Goal: Communication & Community: Answer question/provide support

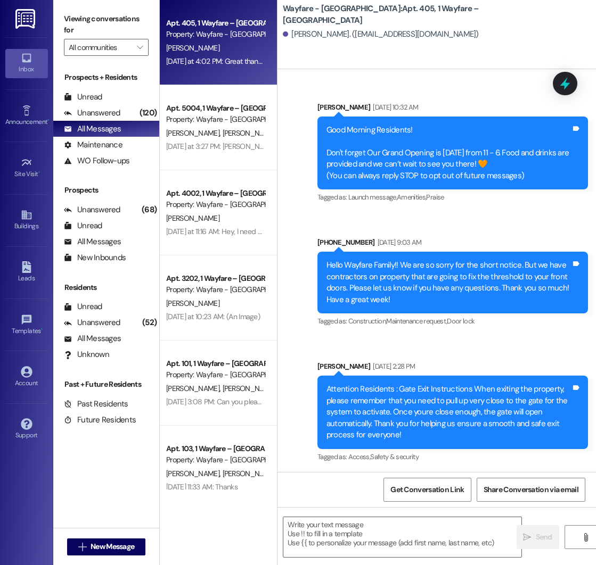
scroll to position [12933, 0]
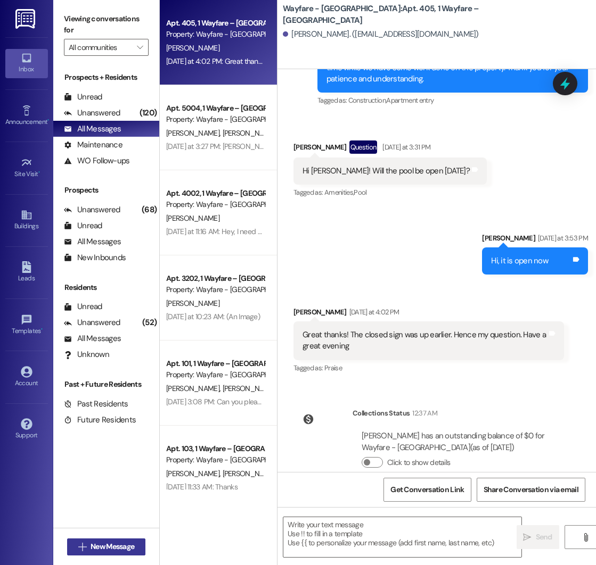
click at [94, 550] on span "New Message" at bounding box center [112, 546] width 44 height 11
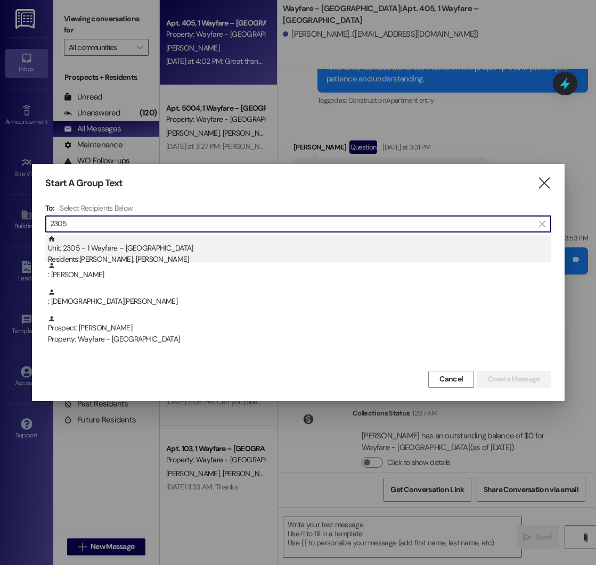
type input "2305"
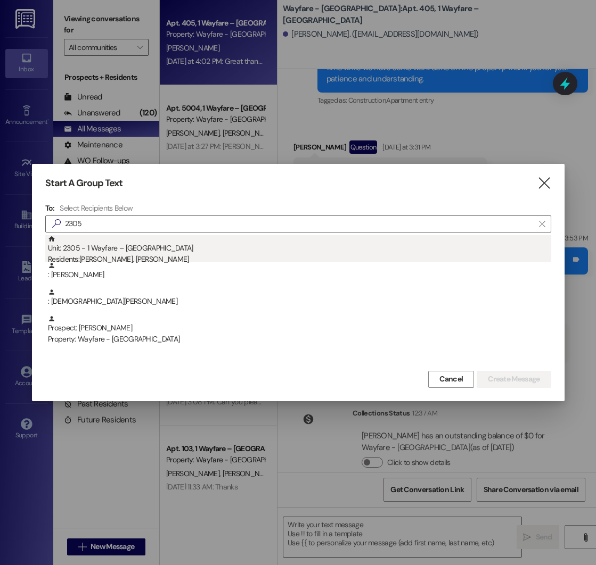
click at [166, 254] on div "Residents: [PERSON_NAME], [PERSON_NAME]" at bounding box center [299, 259] width 503 height 11
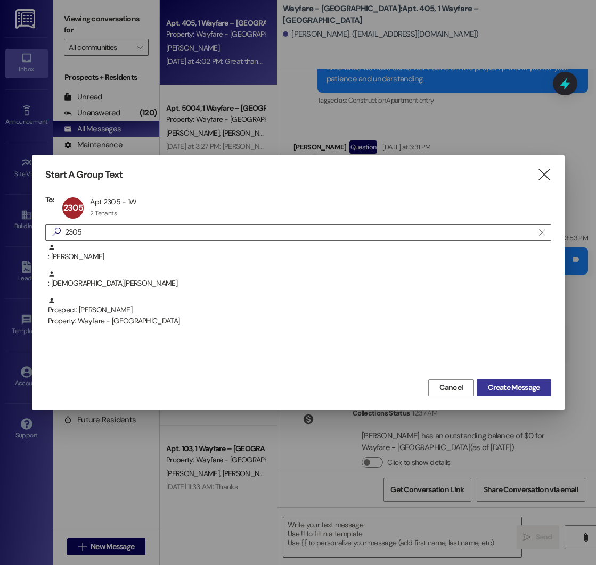
click at [501, 383] on span "Create Message" at bounding box center [514, 387] width 52 height 11
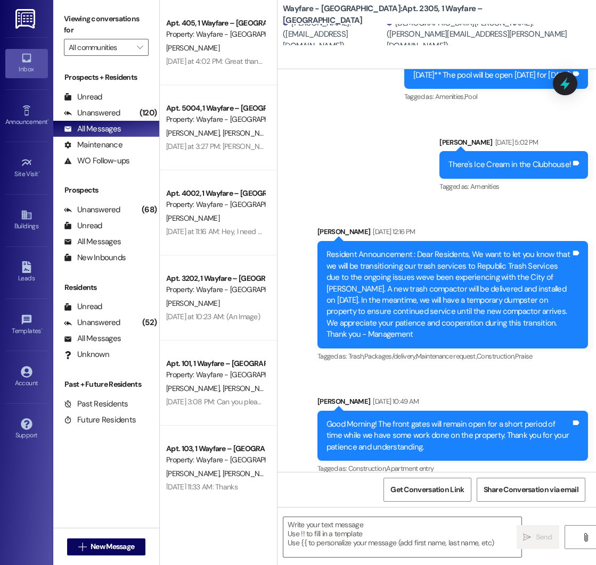
scroll to position [5419, 0]
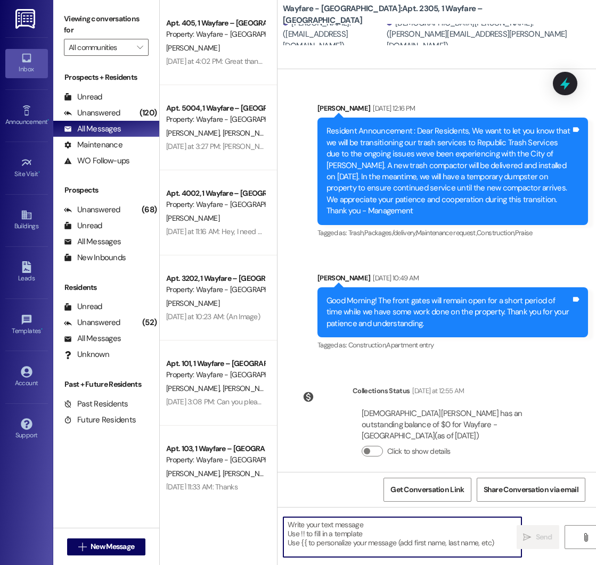
click at [343, 528] on textarea at bounding box center [402, 537] width 238 height 40
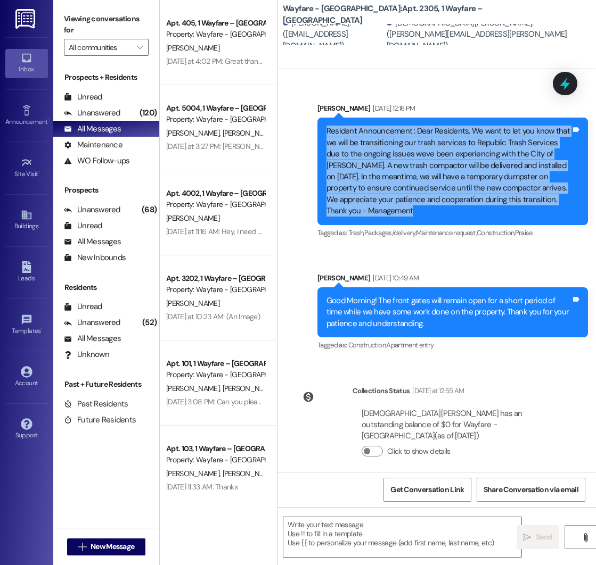
drag, startPoint x: 327, startPoint y: 131, endPoint x: 422, endPoint y: 213, distance: 125.7
click at [422, 213] on div "Resident Announcement : Dear Residents, We want to let you know that we will be…" at bounding box center [448, 171] width 244 height 91
drag, startPoint x: 422, startPoint y: 213, endPoint x: 326, endPoint y: 135, distance: 124.4
click at [326, 135] on div "Resident Announcement : Dear Residents, We want to let you know that we will be…" at bounding box center [448, 171] width 244 height 91
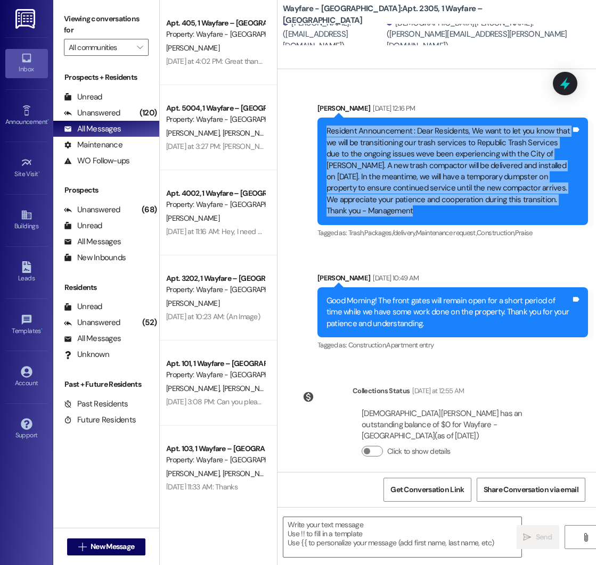
click at [326, 135] on div "Resident Announcement : Dear Residents, We want to let you know that we will be…" at bounding box center [448, 171] width 244 height 91
drag, startPoint x: 326, startPoint y: 135, endPoint x: 412, endPoint y: 212, distance: 116.1
click at [412, 212] on div "Resident Announcement : Dear Residents, We want to let you know that we will be…" at bounding box center [448, 171] width 244 height 91
click at [326, 133] on div "Resident Announcement : Dear Residents, We want to let you know that we will be…" at bounding box center [448, 171] width 244 height 91
drag, startPoint x: 326, startPoint y: 133, endPoint x: 468, endPoint y: 216, distance: 164.3
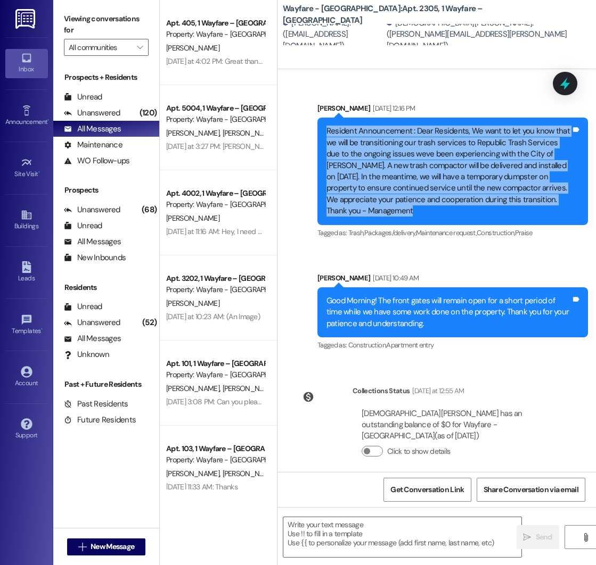
click at [468, 216] on div "Resident Announcement : Dear Residents, We want to let you know that we will be…" at bounding box center [448, 171] width 244 height 91
click at [327, 132] on div "Resident Announcement : Dear Residents, We want to let you know that we will be…" at bounding box center [448, 171] width 244 height 91
drag, startPoint x: 327, startPoint y: 132, endPoint x: 450, endPoint y: 210, distance: 145.9
click at [450, 210] on div "Resident Announcement : Dear Residents, We want to let you know that we will be…" at bounding box center [448, 171] width 244 height 91
click at [327, 133] on div "Resident Announcement : Dear Residents, We want to let you know that we will be…" at bounding box center [448, 171] width 244 height 91
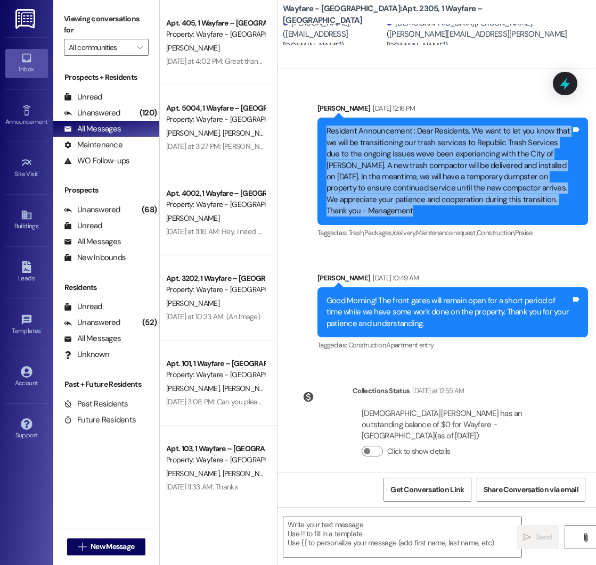
drag, startPoint x: 327, startPoint y: 133, endPoint x: 441, endPoint y: 210, distance: 137.9
click at [441, 210] on div "Resident Announcement : Dear Residents, We want to let you know that we will be…" at bounding box center [448, 171] width 244 height 91
drag, startPoint x: 327, startPoint y: 132, endPoint x: 401, endPoint y: 212, distance: 108.9
click at [401, 212] on div "Resident Announcement : Dear Residents, We want to let you know that we will be…" at bounding box center [448, 171] width 244 height 91
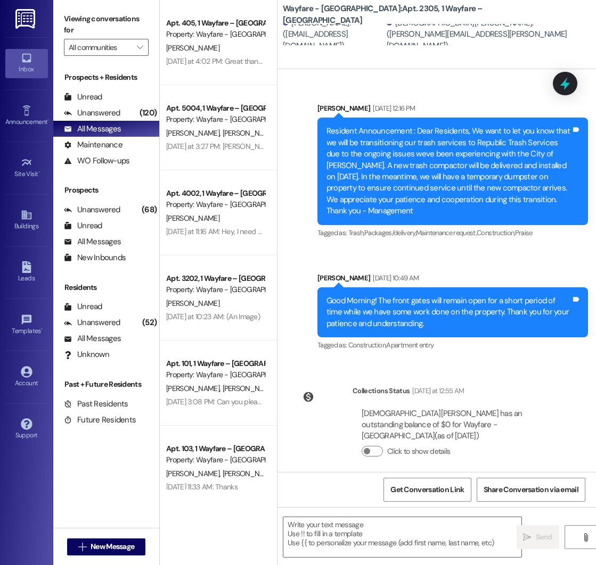
click at [327, 133] on div "Resident Announcement : Dear Residents, We want to let you know that we will be…" at bounding box center [448, 171] width 244 height 91
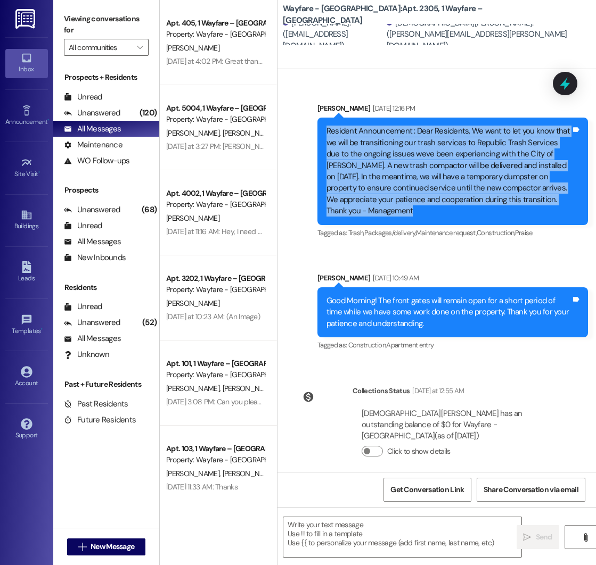
drag, startPoint x: 327, startPoint y: 133, endPoint x: 421, endPoint y: 216, distance: 125.9
click at [421, 216] on div "Resident Announcement : Dear Residents, We want to let you know that we will be…" at bounding box center [448, 171] width 244 height 91
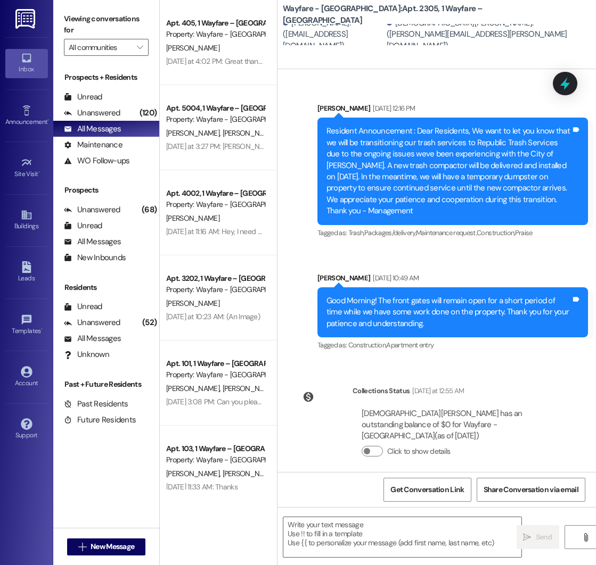
click at [326, 131] on div "Resident Announcement : Dear Residents, We want to let you know that we will be…" at bounding box center [448, 171] width 244 height 91
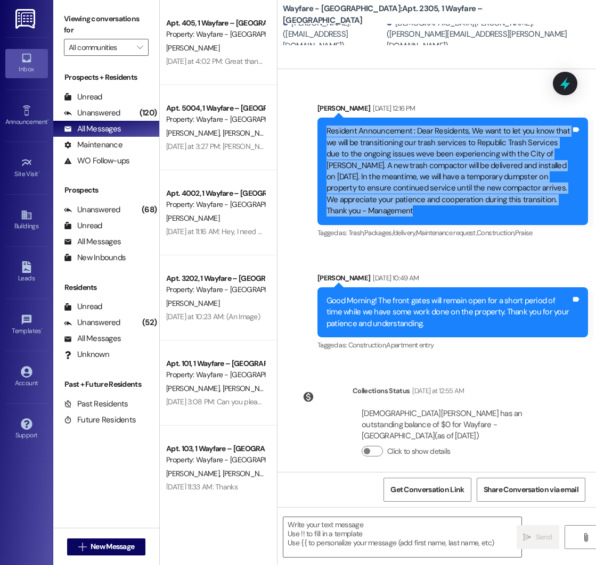
drag, startPoint x: 326, startPoint y: 131, endPoint x: 419, endPoint y: 209, distance: 121.0
click at [419, 209] on div "Resident Announcement : Dear Residents, We want to let you know that we will be…" at bounding box center [448, 171] width 244 height 91
click at [326, 132] on div "Resident Announcement : Dear Residents, We want to let you know that we will be…" at bounding box center [448, 171] width 244 height 91
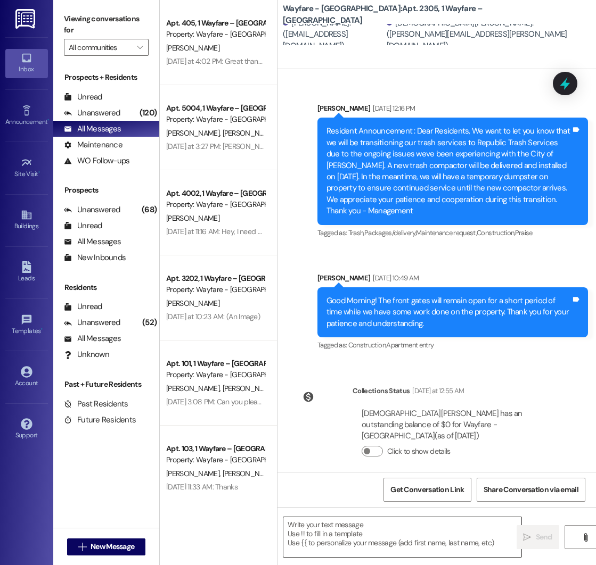
click at [345, 528] on textarea at bounding box center [402, 537] width 238 height 40
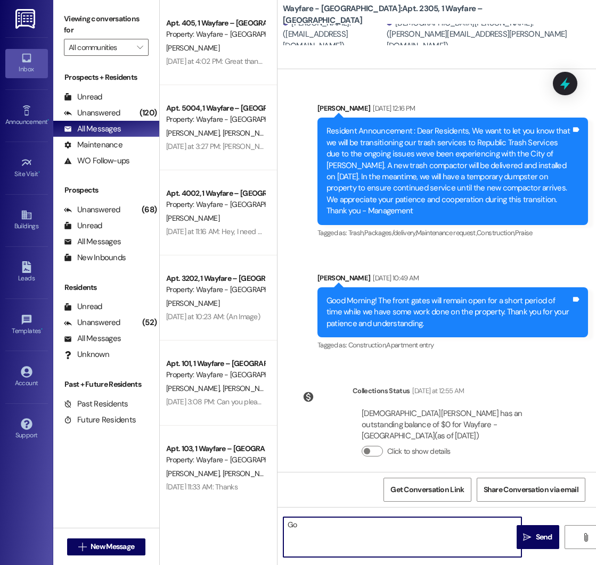
type textarea "G"
type textarea "H"
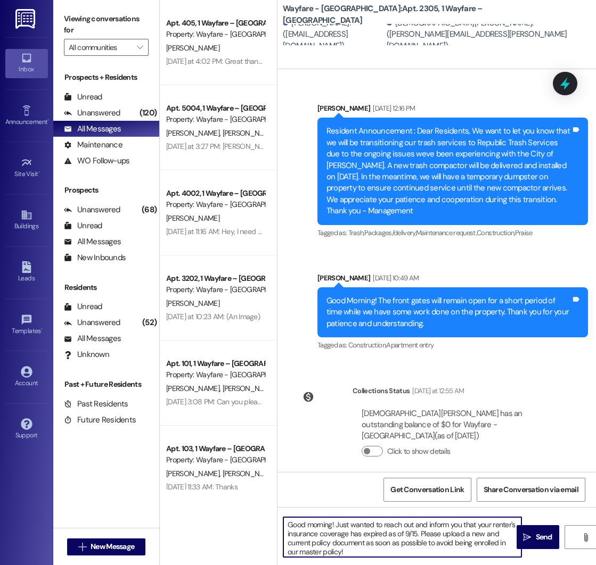
type textarea "Good morning! Just wanted to reach out and inform you that your renter's insura…"
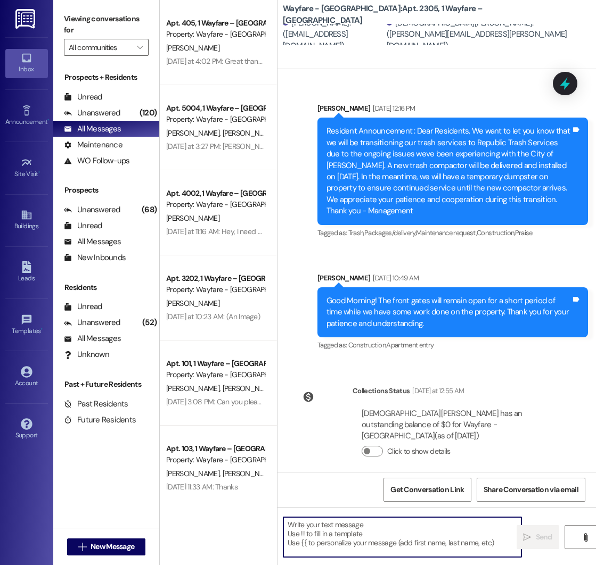
scroll to position [5527, 0]
